Goal: Transaction & Acquisition: Download file/media

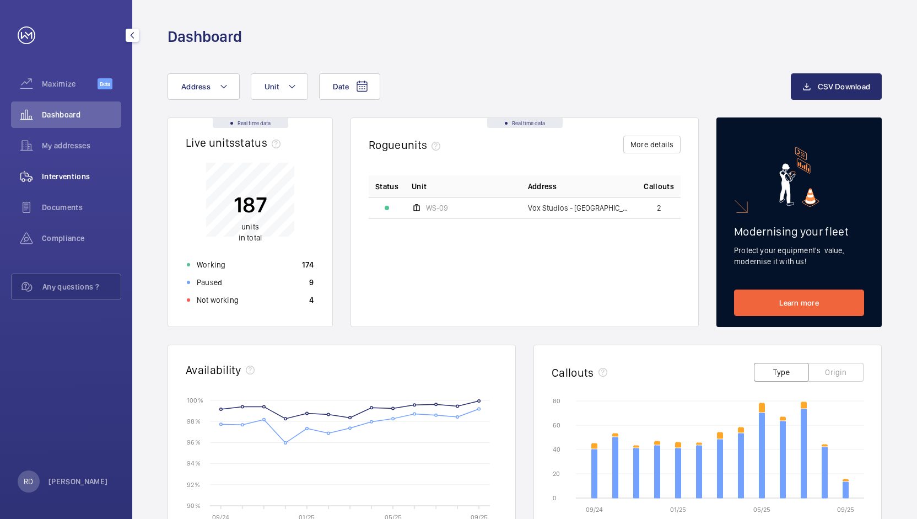
click at [89, 181] on span "Interventions" at bounding box center [81, 176] width 79 height 11
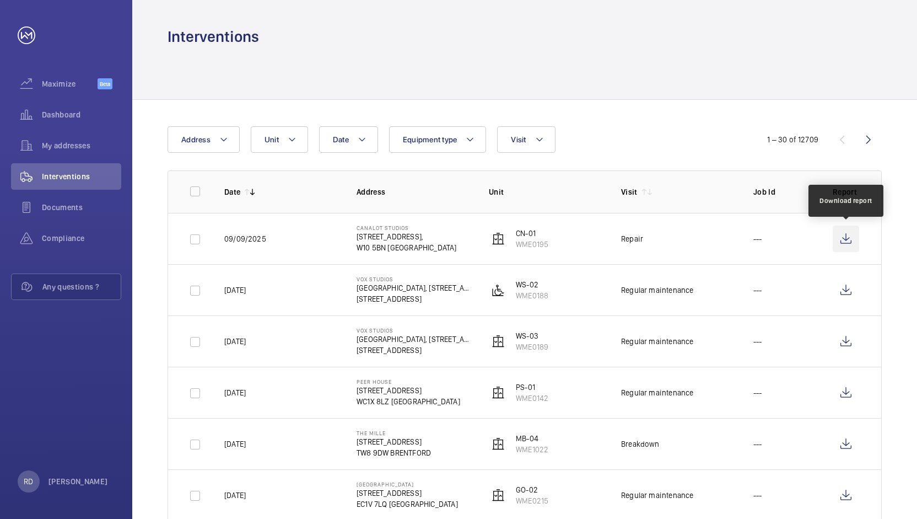
click at [848, 239] on wm-front-icon-button at bounding box center [846, 238] width 26 height 26
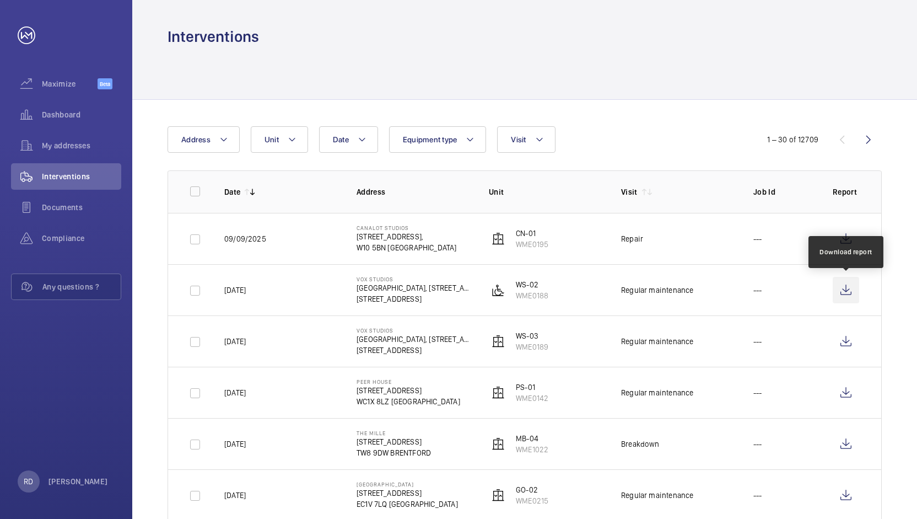
click at [843, 290] on wm-front-icon-button at bounding box center [846, 290] width 26 height 26
click at [78, 118] on span "Dashboard" at bounding box center [81, 114] width 79 height 11
